Goal: Task Accomplishment & Management: Manage account settings

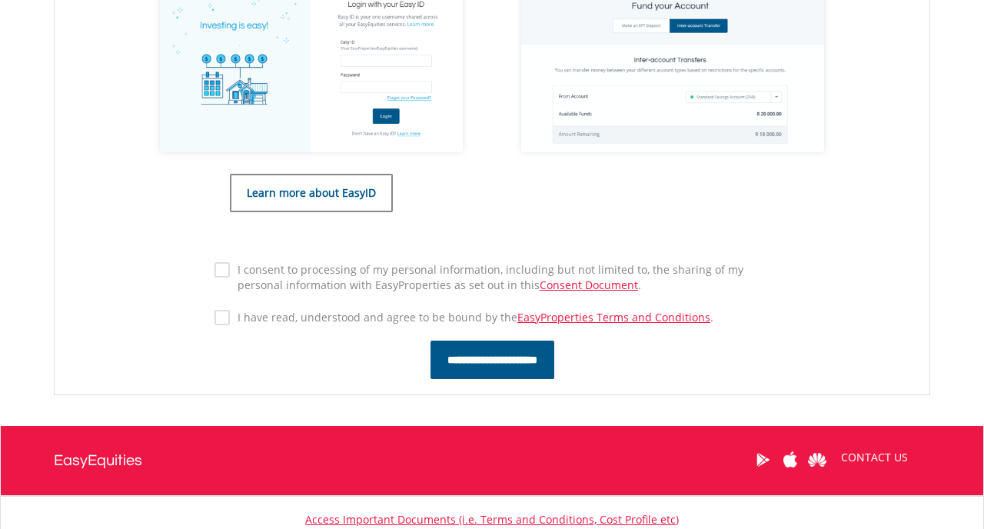
scroll to position [774, 0]
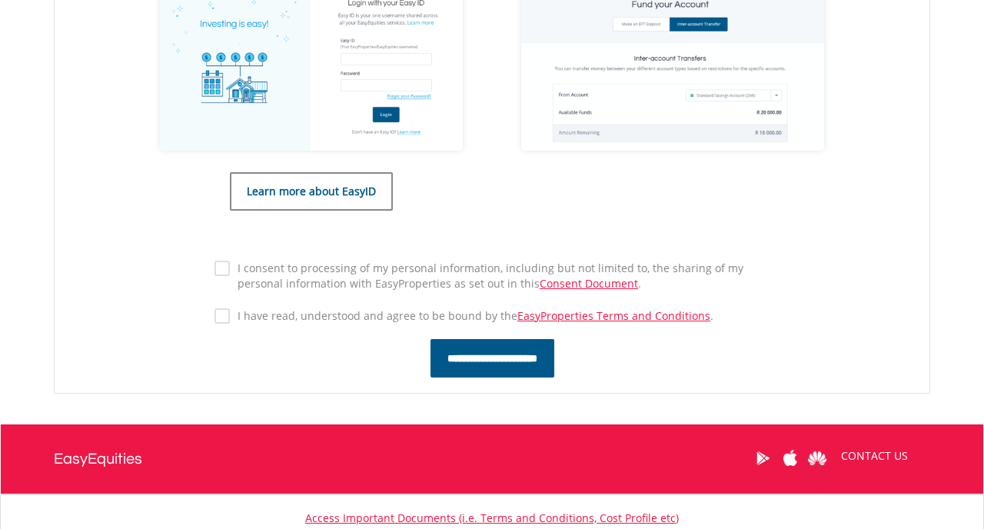
click at [522, 363] on input "**********" at bounding box center [493, 358] width 124 height 38
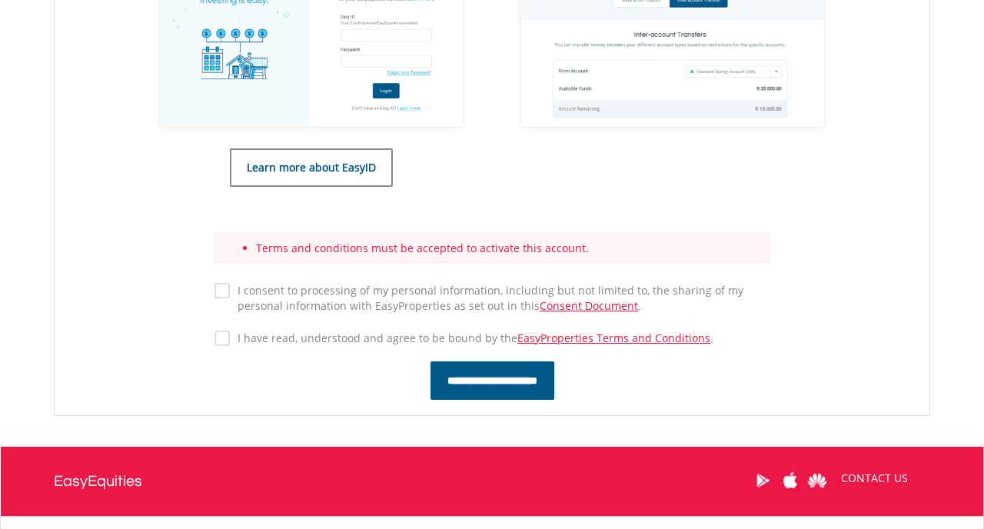
scroll to position [803, 0]
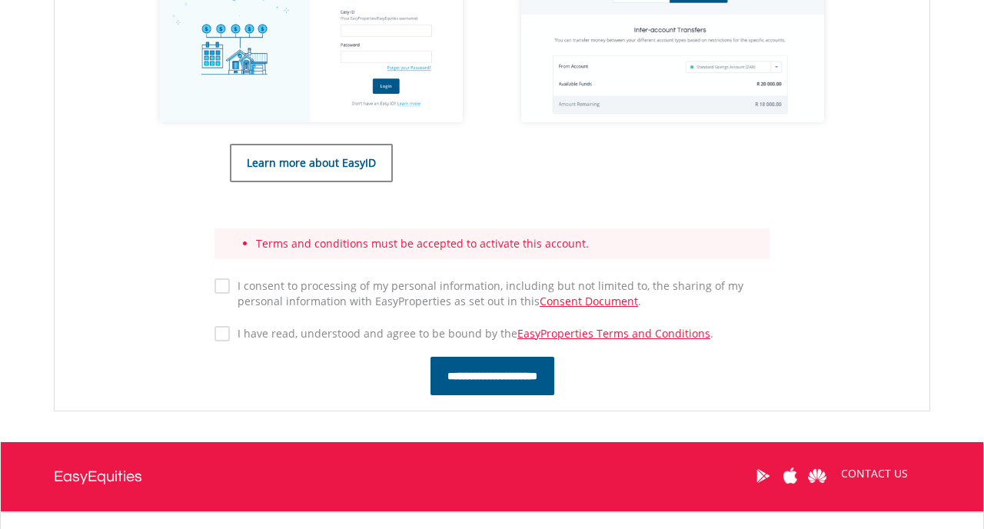
click at [230, 284] on label "I consent to processing of my personal information, including but not limited t…" at bounding box center [500, 293] width 540 height 31
click at [484, 377] on input "**********" at bounding box center [493, 376] width 124 height 38
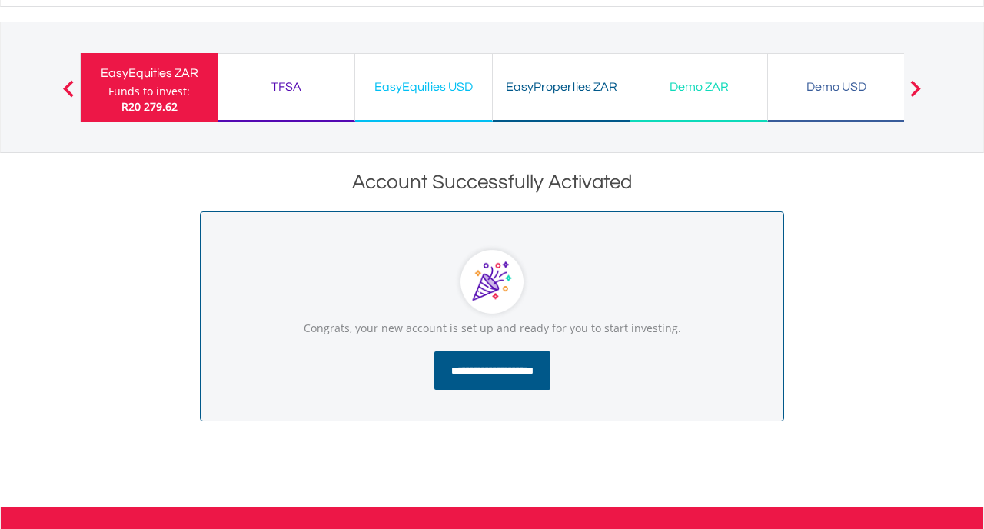
scroll to position [30, 0]
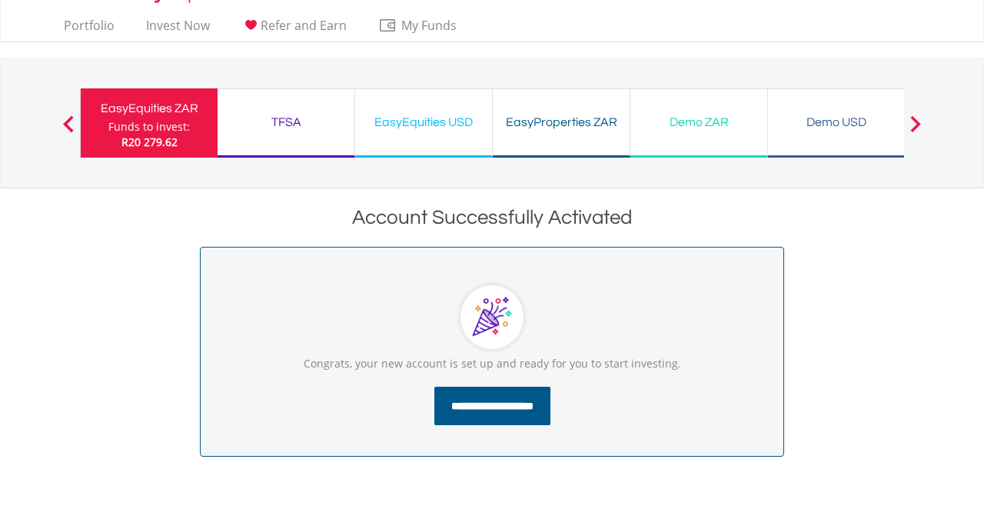
click at [475, 408] on input "**********" at bounding box center [492, 406] width 116 height 38
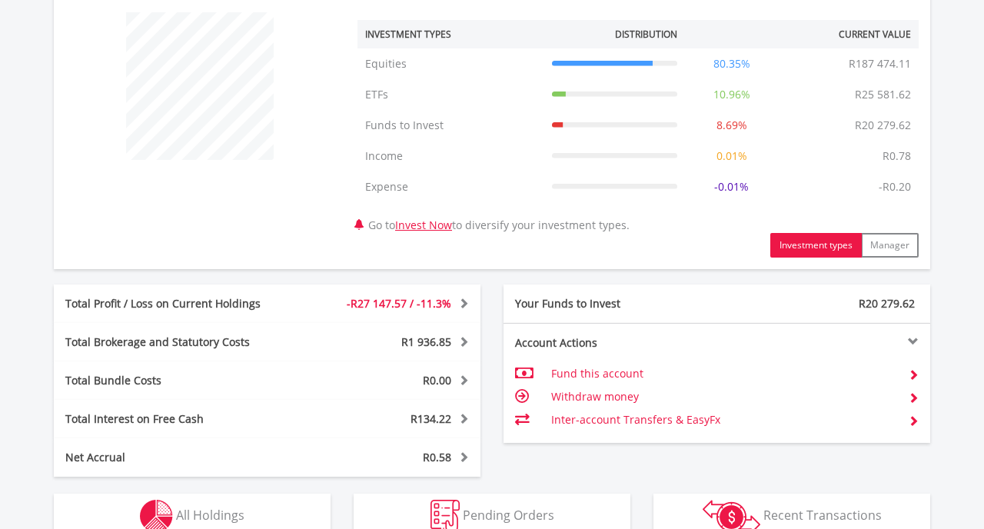
scroll to position [603, 0]
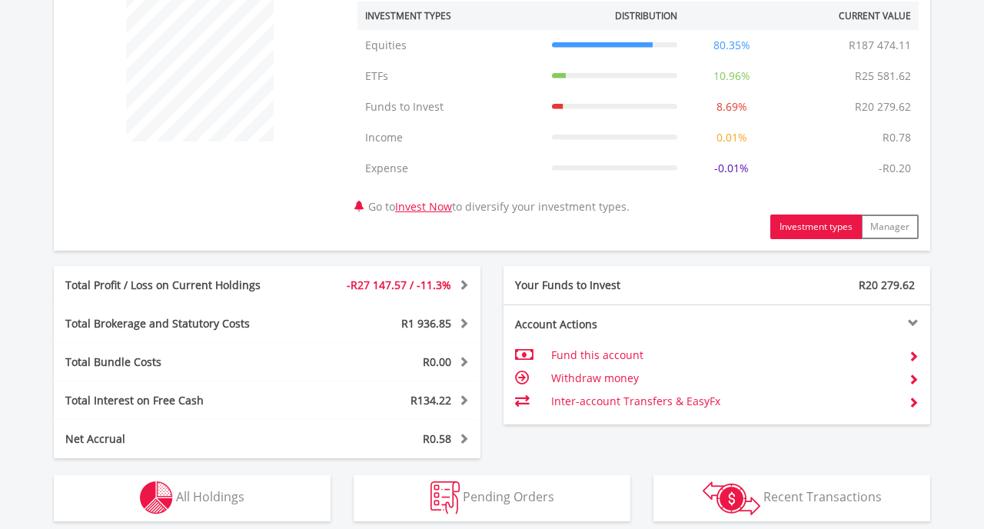
click at [660, 402] on td "Inter-account Transfers & EasyFx" at bounding box center [723, 401] width 345 height 23
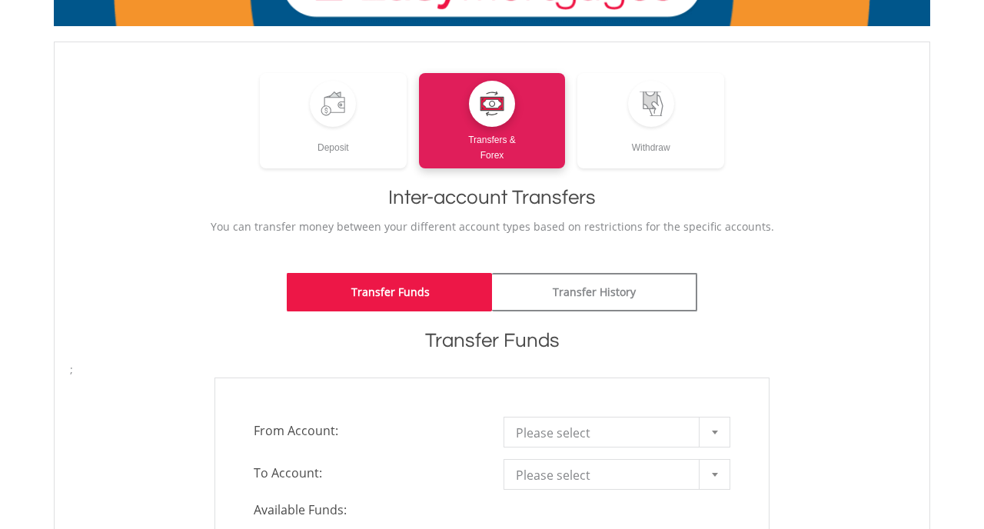
scroll to position [171, 0]
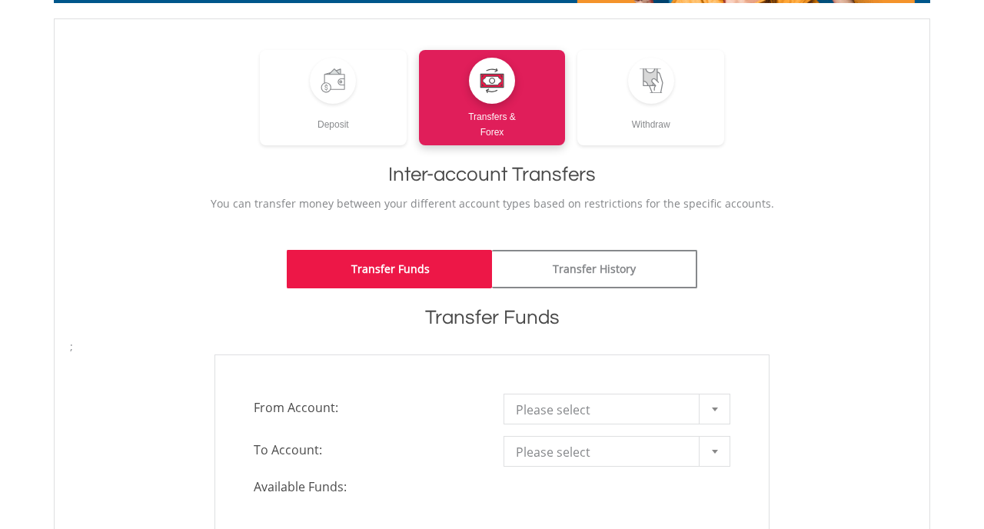
click at [712, 412] on div at bounding box center [714, 408] width 31 height 29
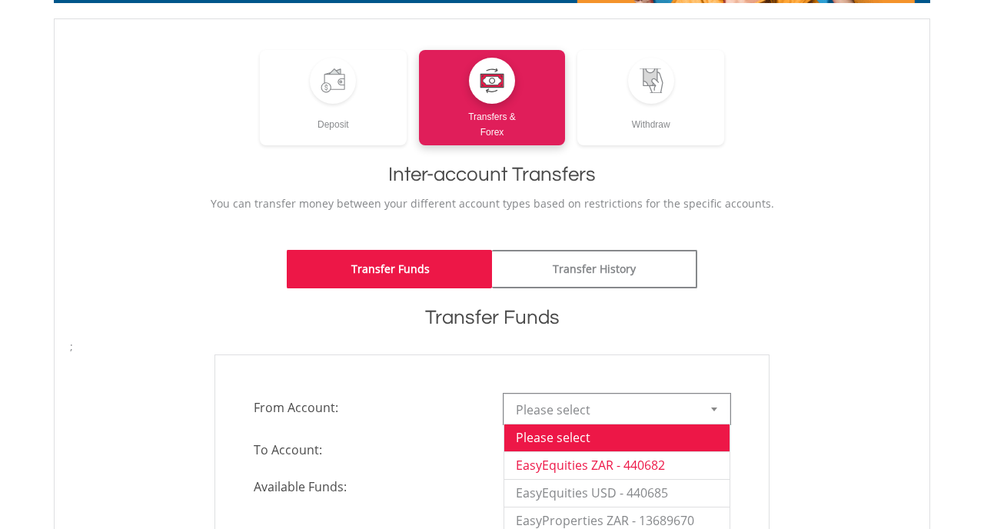
click at [667, 470] on li "EasyEquities ZAR - 440682" at bounding box center [616, 465] width 225 height 28
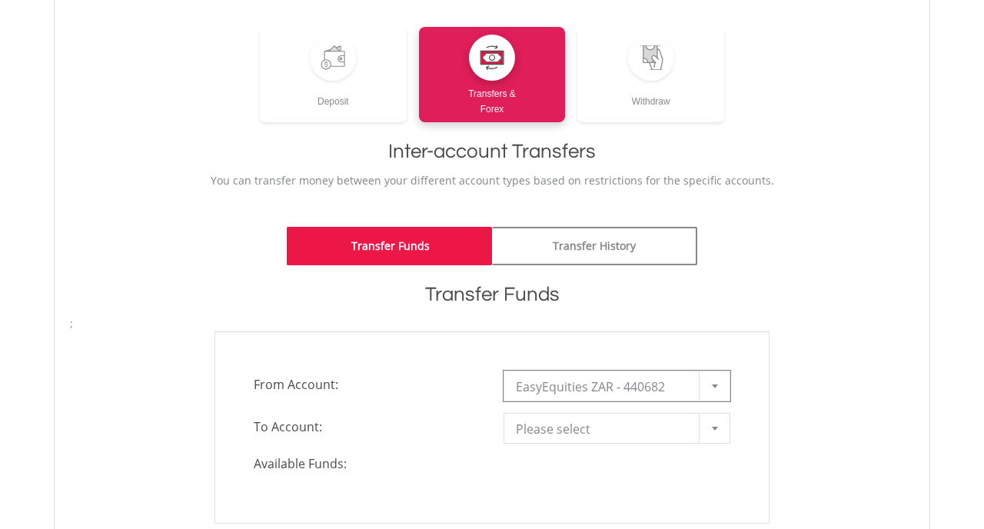
scroll to position [204, 0]
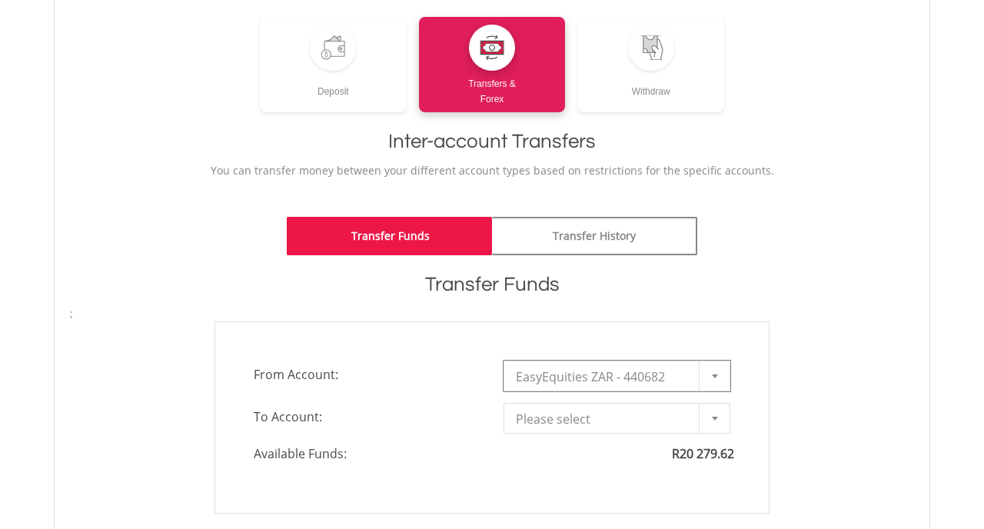
click at [714, 419] on b at bounding box center [715, 419] width 6 height 4
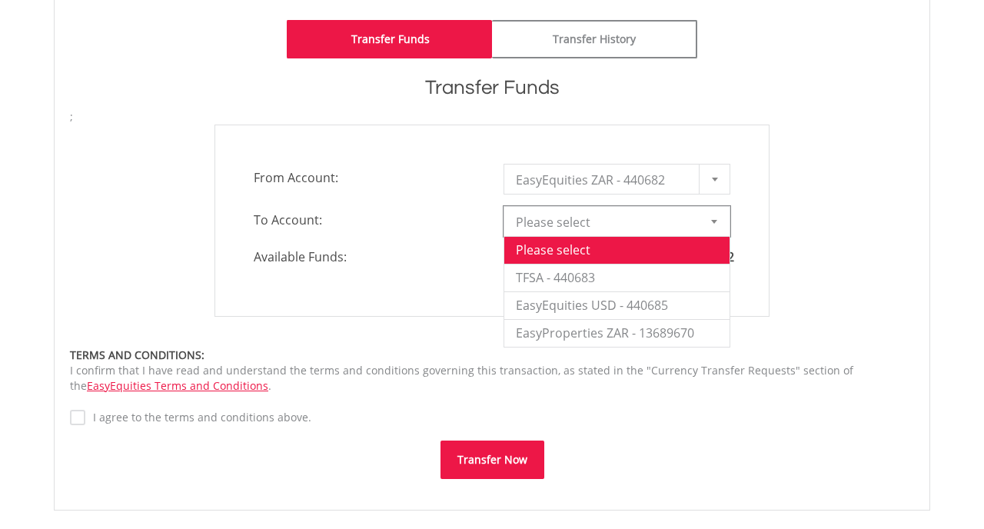
scroll to position [417, 0]
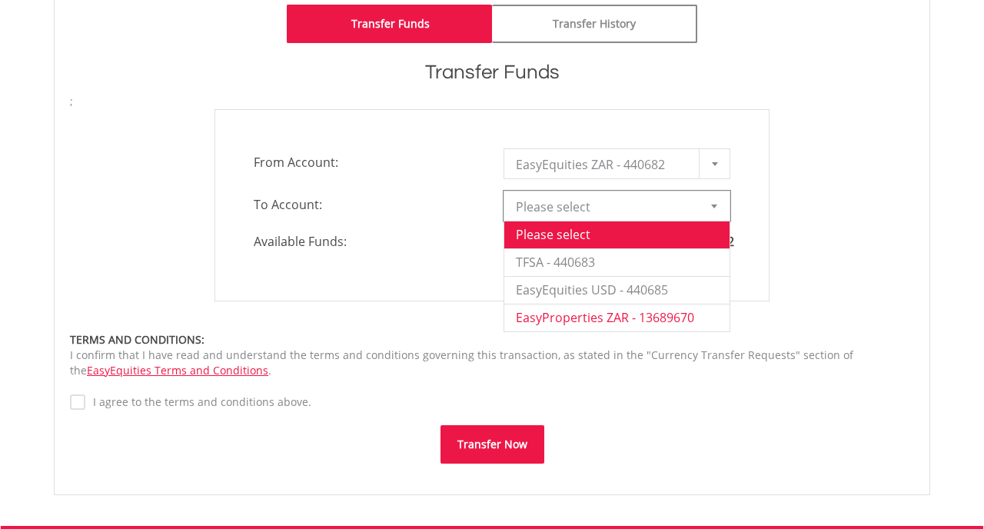
click at [641, 327] on li "EasyProperties ZAR - 13689670" at bounding box center [616, 318] width 225 height 28
type input "*"
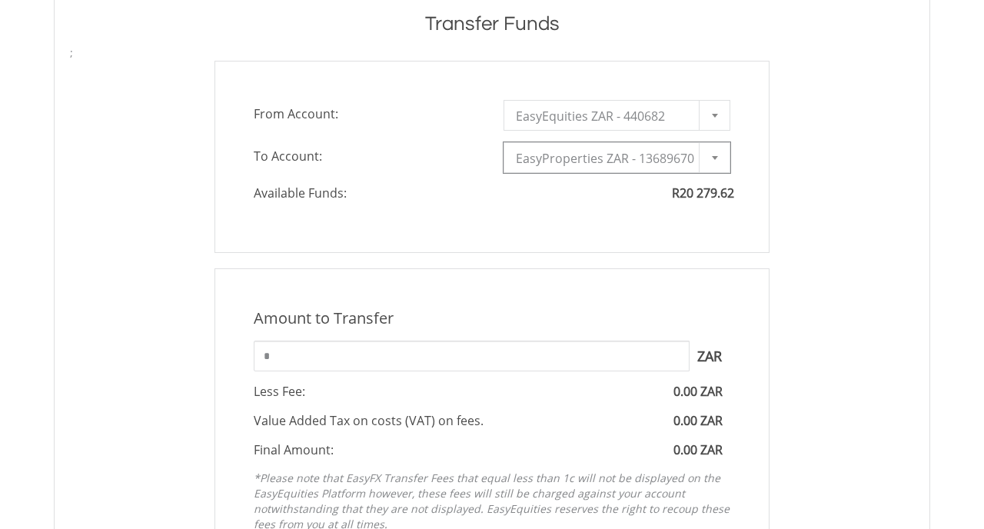
scroll to position [483, 0]
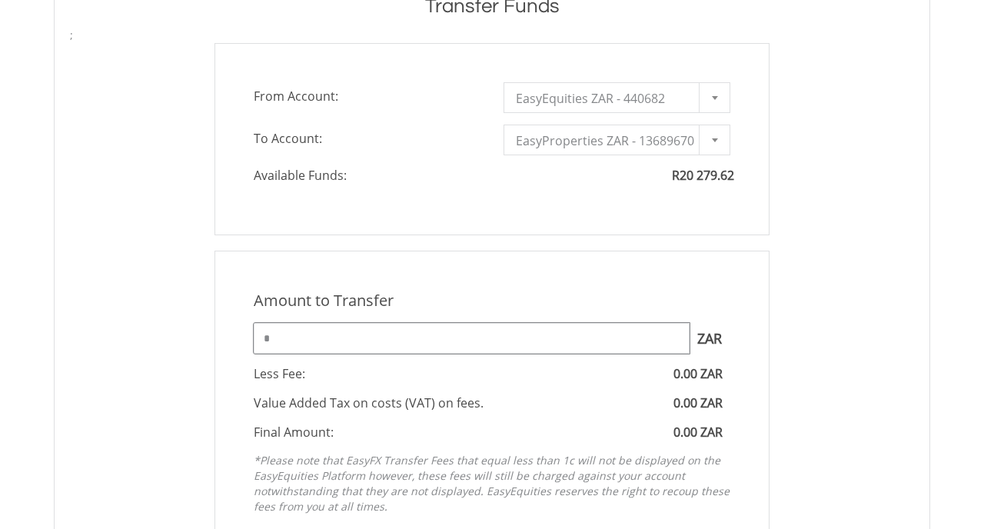
click at [267, 337] on input "*" at bounding box center [472, 338] width 436 height 31
type input "*"
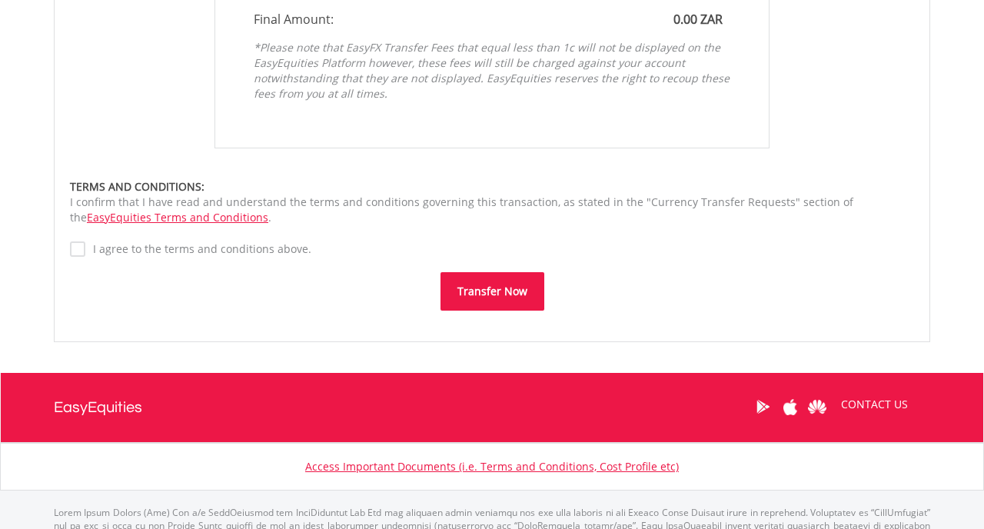
scroll to position [898, 0]
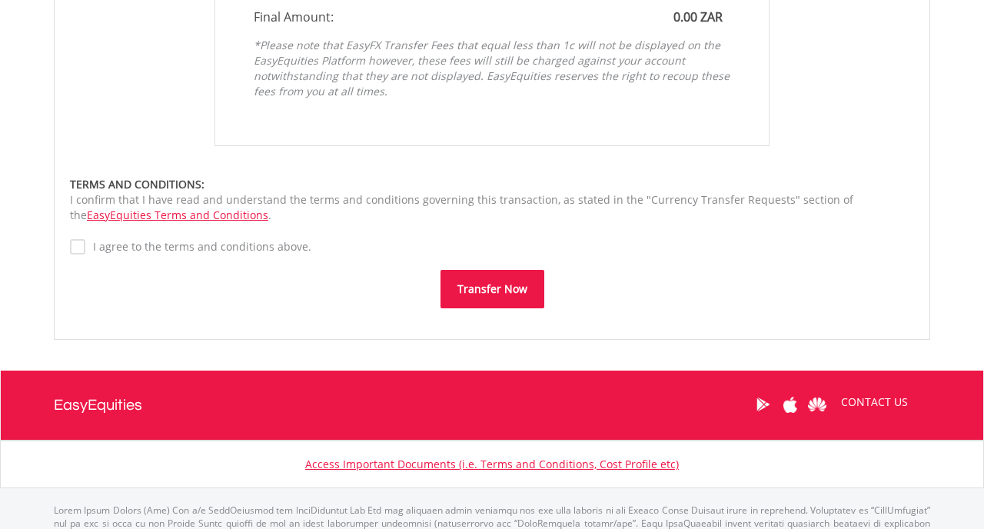
type input "*****"
click at [484, 290] on button "Transfer Now" at bounding box center [493, 289] width 104 height 38
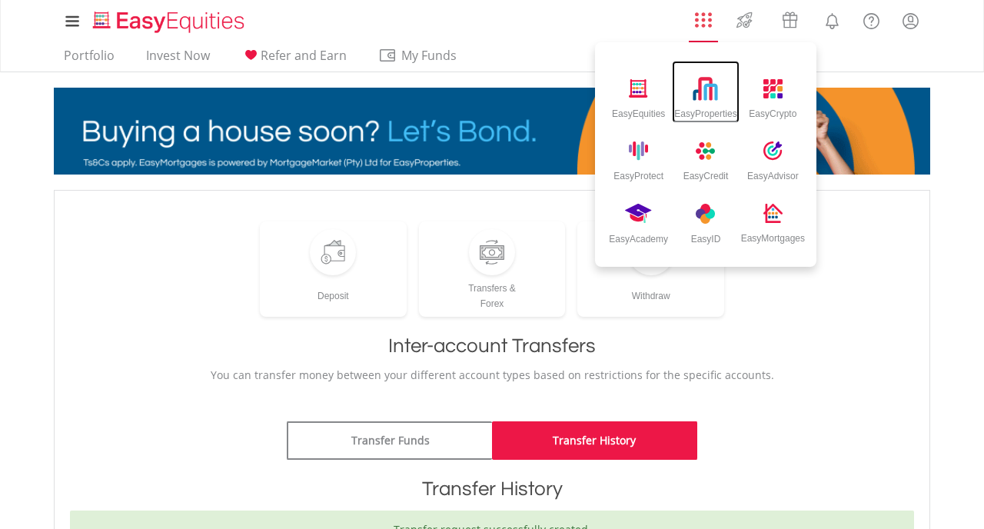
click at [707, 87] on img at bounding box center [705, 88] width 25 height 25
